Goal: Task Accomplishment & Management: Manage account settings

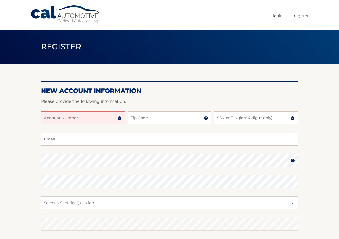
click at [73, 119] on input "Account Number" at bounding box center [83, 118] width 84 height 13
type input "44455994570"
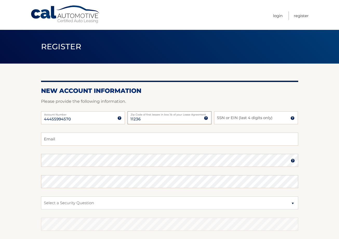
type input "11236"
click at [241, 121] on input "SSN or EIN (last 4 digits only)" at bounding box center [256, 118] width 84 height 13
type input "4813"
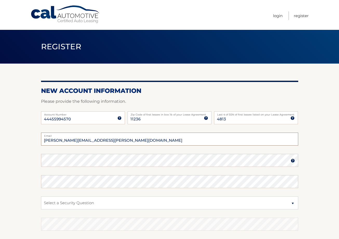
type input "marcelyn.m.lee@gmail.com"
click at [291, 161] on img at bounding box center [293, 161] width 4 height 4
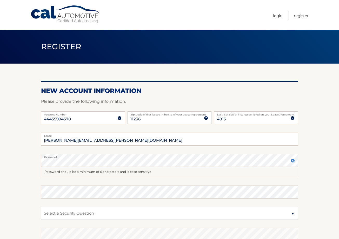
click at [293, 160] on img at bounding box center [293, 161] width 4 height 4
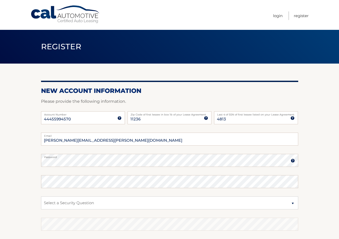
click at [293, 160] on img at bounding box center [293, 161] width 4 height 4
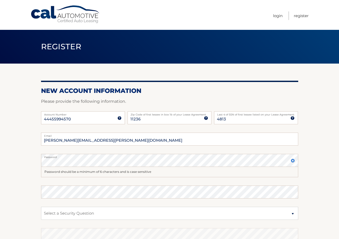
click at [293, 160] on img at bounding box center [293, 161] width 4 height 4
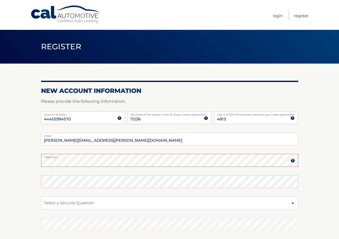
click at [21, 156] on section "New Account Information Please provide the following information. 44455994570 A…" at bounding box center [169, 165] width 339 height 203
select select "5"
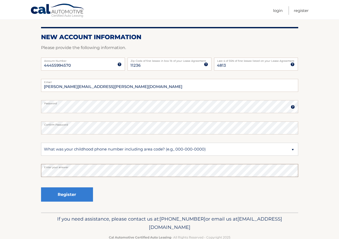
scroll to position [57, 0]
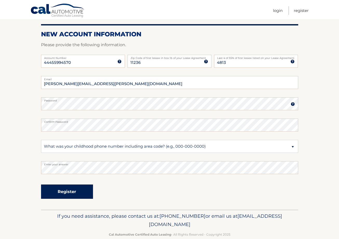
click at [78, 194] on button "Register" at bounding box center [67, 192] width 52 height 14
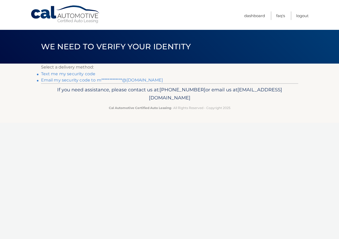
click at [82, 74] on link "Text me my security code" at bounding box center [68, 74] width 55 height 5
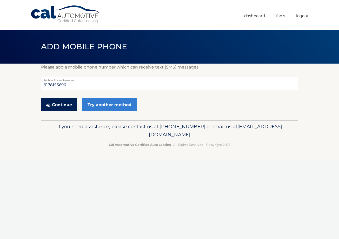
click at [70, 106] on button "Continue" at bounding box center [59, 105] width 36 height 13
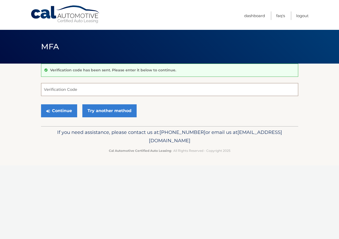
click at [113, 88] on input "Verification Code" at bounding box center [169, 89] width 257 height 13
type input "157798"
click at [59, 113] on button "Continue" at bounding box center [59, 111] width 36 height 13
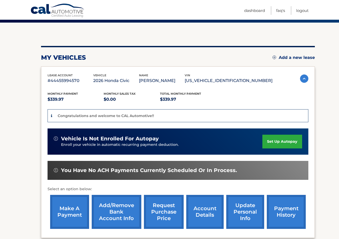
scroll to position [41, 0]
click at [302, 80] on img at bounding box center [304, 79] width 8 height 8
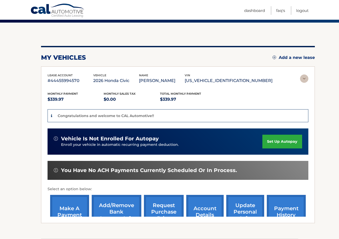
scroll to position [0, 0]
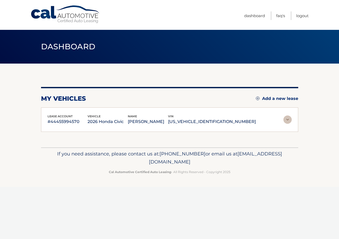
click at [287, 119] on img at bounding box center [288, 120] width 8 height 8
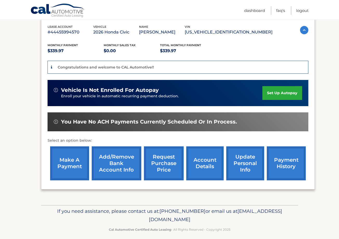
scroll to position [92, 0]
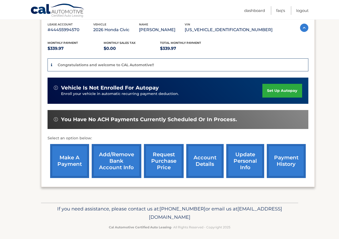
click at [126, 166] on link "Add/Remove bank account info" at bounding box center [117, 161] width 50 height 34
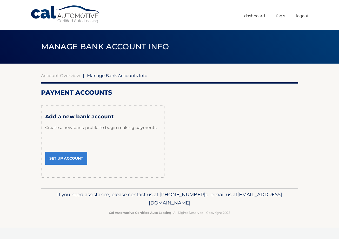
click at [72, 161] on link "Set Up Account" at bounding box center [66, 158] width 42 height 13
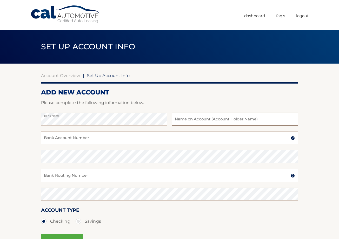
click at [224, 124] on input "text" at bounding box center [235, 119] width 126 height 13
type input "[PERSON_NAME]"
click at [168, 140] on input "Bank Account Number" at bounding box center [169, 138] width 257 height 13
type input "913158700"
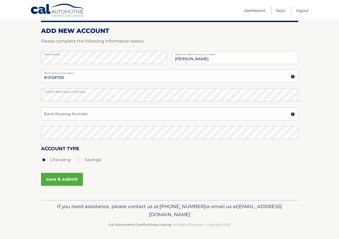
scroll to position [61, 0]
click at [57, 116] on input "Bank Routing Number" at bounding box center [169, 114] width 257 height 13
type input "021000021"
click at [103, 156] on ul "Checking Savings" at bounding box center [169, 160] width 257 height 10
click at [69, 178] on button "save & submit" at bounding box center [62, 179] width 42 height 13
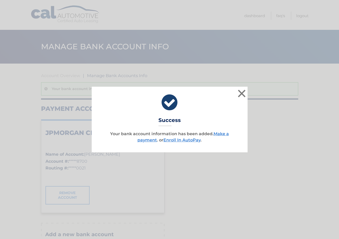
click at [244, 92] on button "×" at bounding box center [242, 93] width 10 height 10
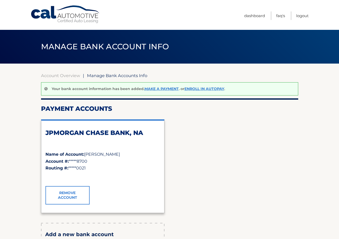
click at [283, 61] on header "Manage Bank Account Info" at bounding box center [169, 47] width 257 height 34
drag, startPoint x: 277, startPoint y: 172, endPoint x: 279, endPoint y: 166, distance: 6.0
click at [277, 172] on div "JPMORGAN CHASE BANK, NA Name of Account: [PERSON_NAME] Account #: *****8700 Rou…" at bounding box center [169, 166] width 257 height 102
click at [63, 76] on link "Account Overview" at bounding box center [60, 75] width 39 height 5
